Goal: Transaction & Acquisition: Download file/media

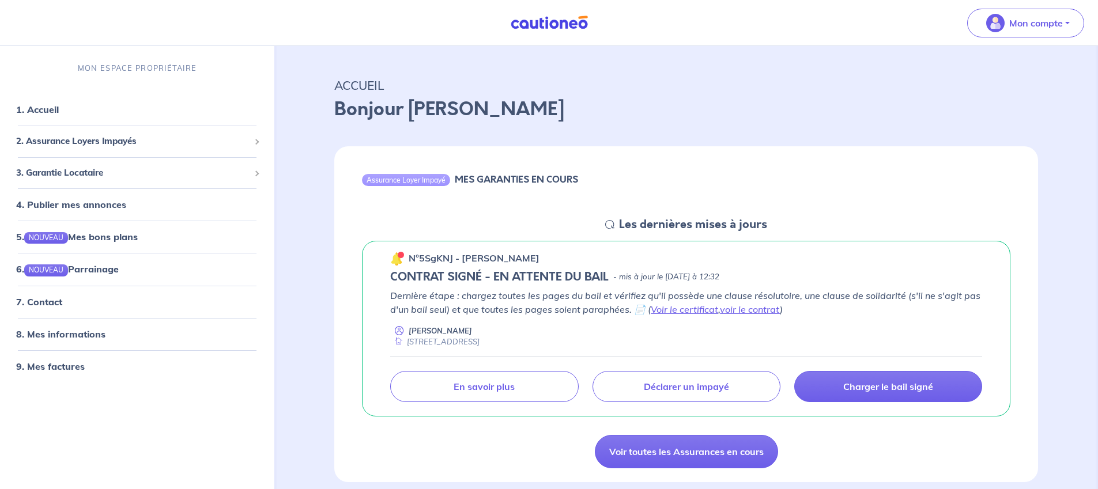
scroll to position [83, 0]
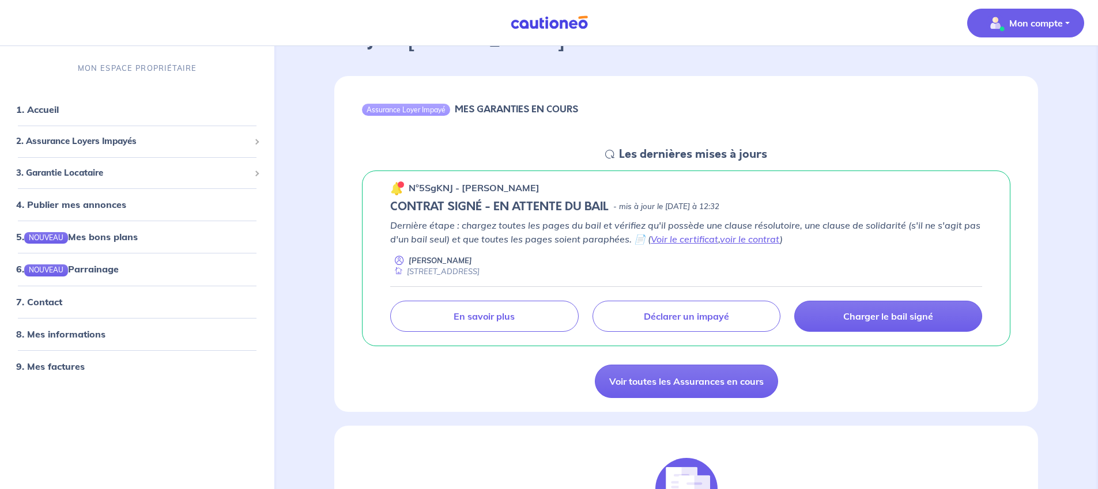
click at [1018, 24] on p "Mon compte" at bounding box center [1036, 23] width 54 height 14
click at [1018, 73] on link "Mes informations" at bounding box center [1013, 71] width 93 height 18
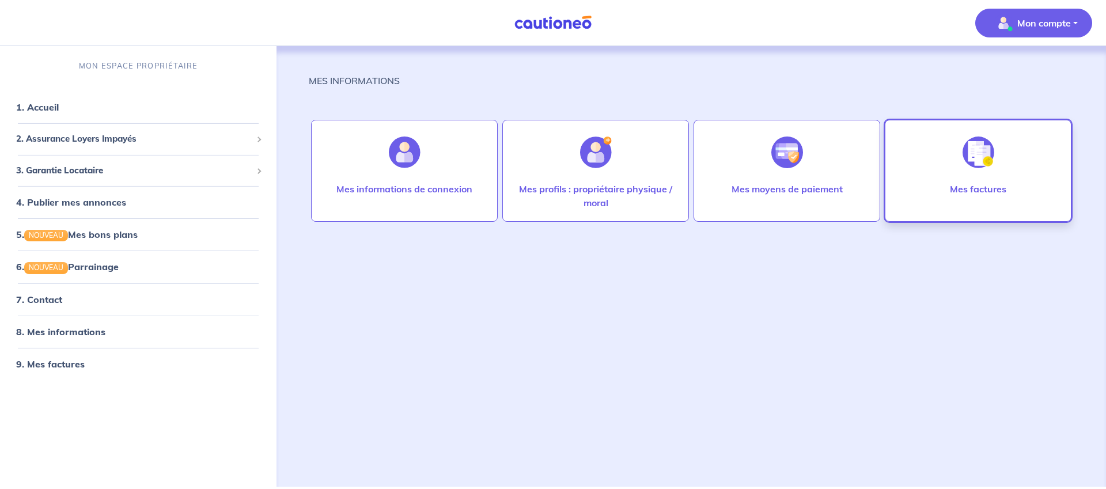
click at [990, 192] on p "Mes factures" at bounding box center [978, 189] width 56 height 14
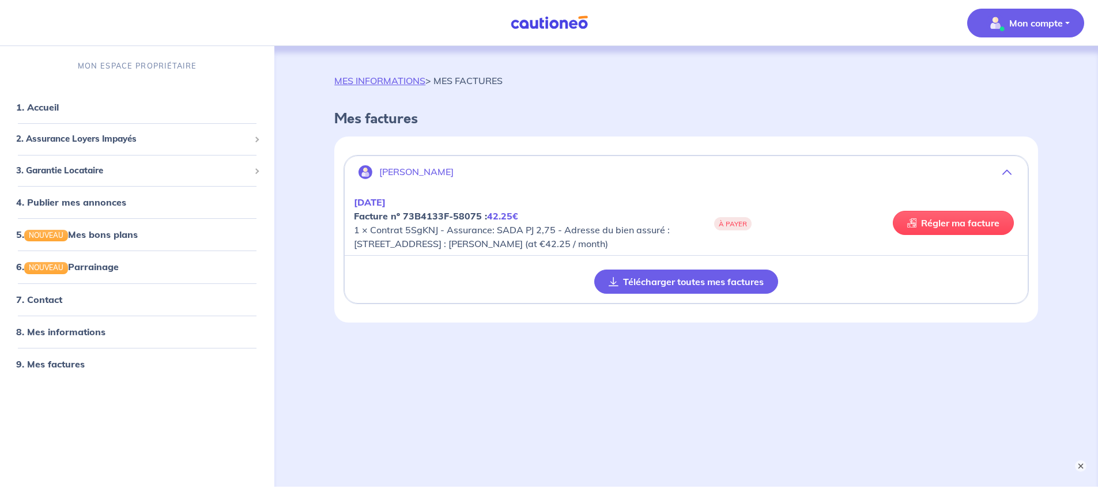
click at [701, 290] on button "Télécharger toutes mes factures" at bounding box center [686, 282] width 184 height 24
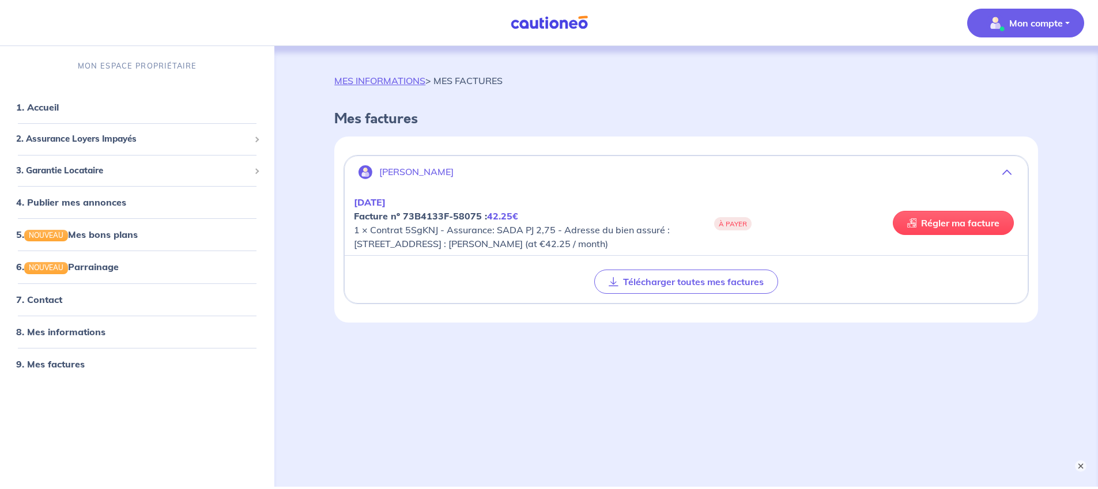
drag, startPoint x: 727, startPoint y: 218, endPoint x: 584, endPoint y: 231, distance: 142.9
click at [725, 218] on div "[DATE] Facture nº 73B4133F-58075 : 42.25€ 1 × Contrat 5SgKNJ - Assurance: SADA …" at bounding box center [686, 222] width 664 height 55
click at [380, 202] on em "[DATE]" at bounding box center [370, 202] width 32 height 12
click at [372, 202] on em "[DATE]" at bounding box center [370, 202] width 32 height 12
drag, startPoint x: 506, startPoint y: 217, endPoint x: 488, endPoint y: 220, distance: 18.2
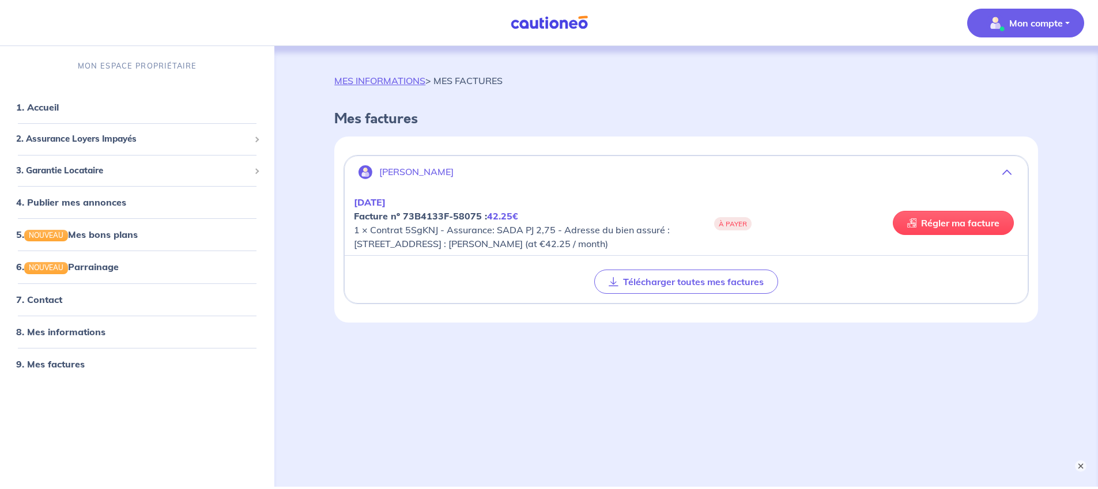
click at [505, 217] on em "42.25€" at bounding box center [502, 216] width 31 height 12
click at [407, 219] on strong "Facture nº 73B4133F-58075 : 42.25€" at bounding box center [436, 216] width 164 height 12
click at [1009, 173] on icon "button" at bounding box center [1006, 172] width 9 height 9
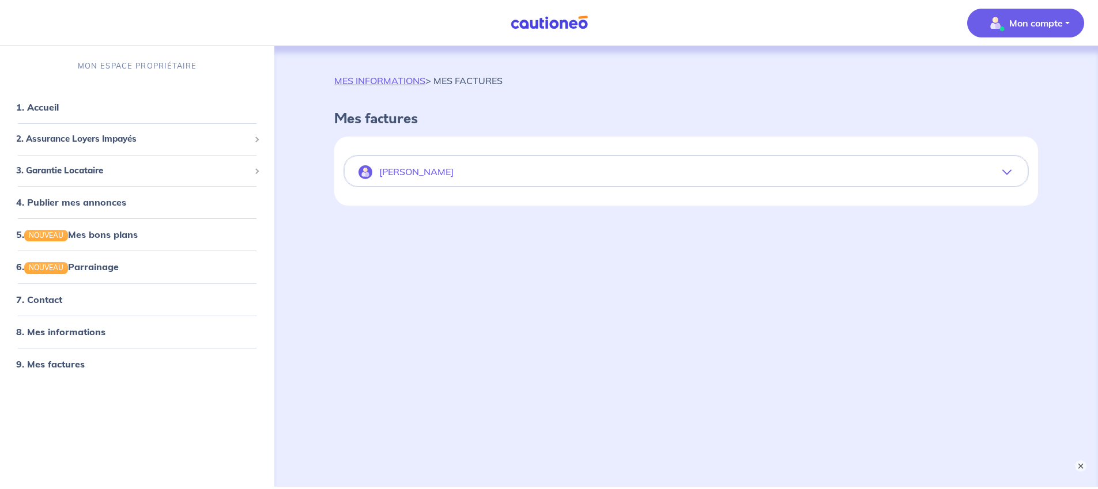
click at [1003, 173] on icon "button" at bounding box center [1006, 172] width 9 height 9
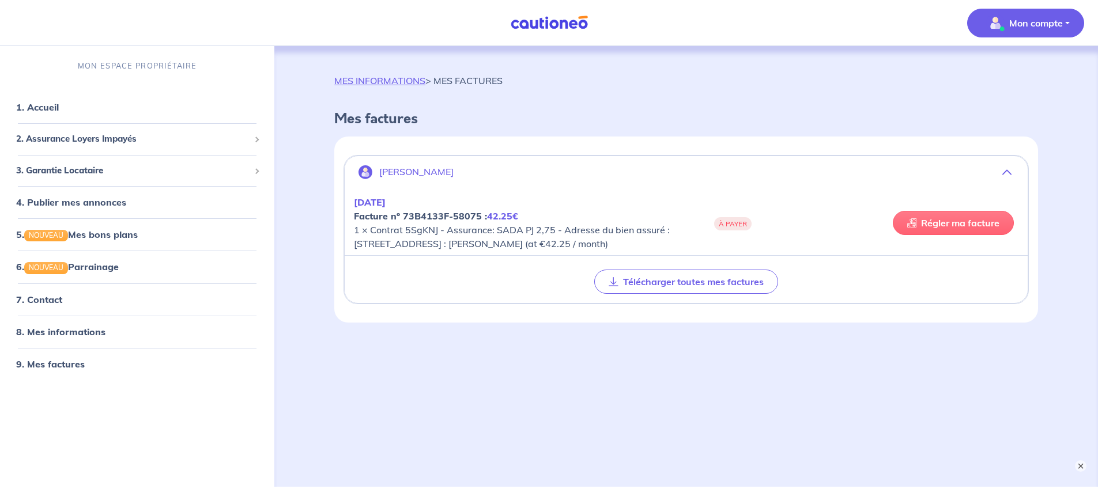
click at [961, 233] on link "Régler ma facture" at bounding box center [952, 223] width 121 height 24
